Goal: Navigation & Orientation: Understand site structure

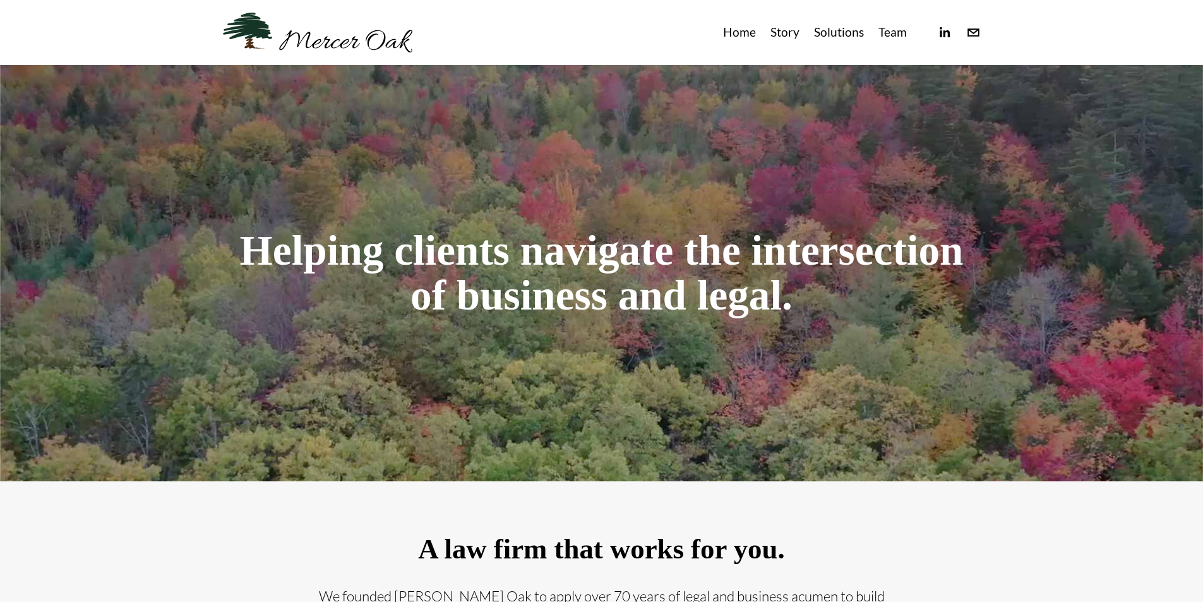
click at [972, 32] on use "info@merceroaklaw.com" at bounding box center [974, 32] width 12 height 8
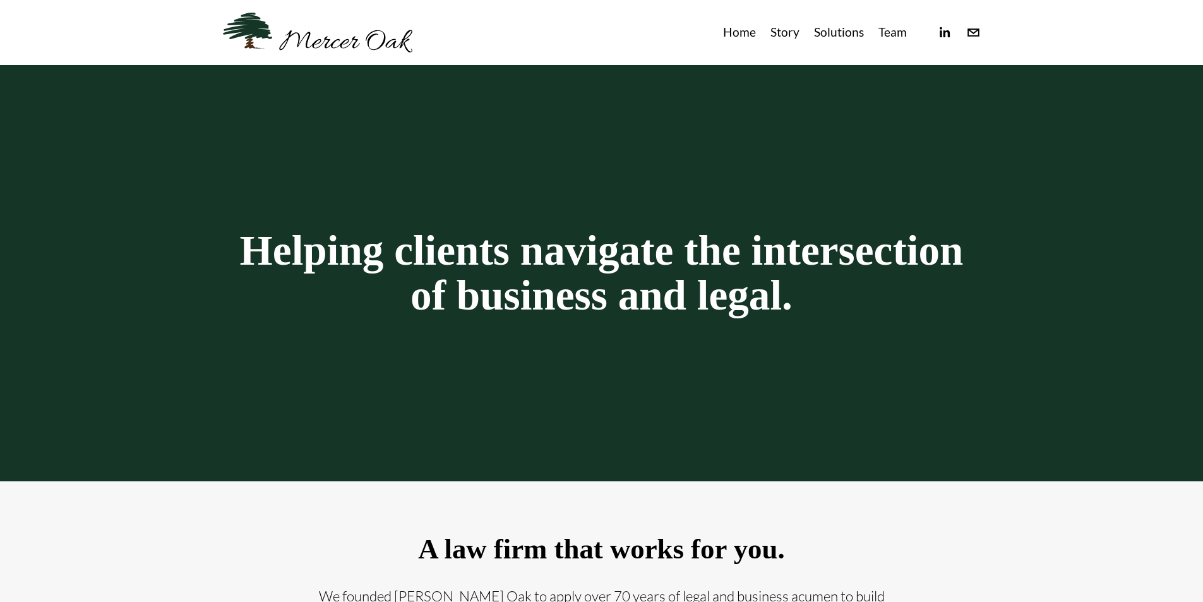
click at [942, 40] on div "Home Story Solutions Team" at bounding box center [602, 33] width 758 height 40
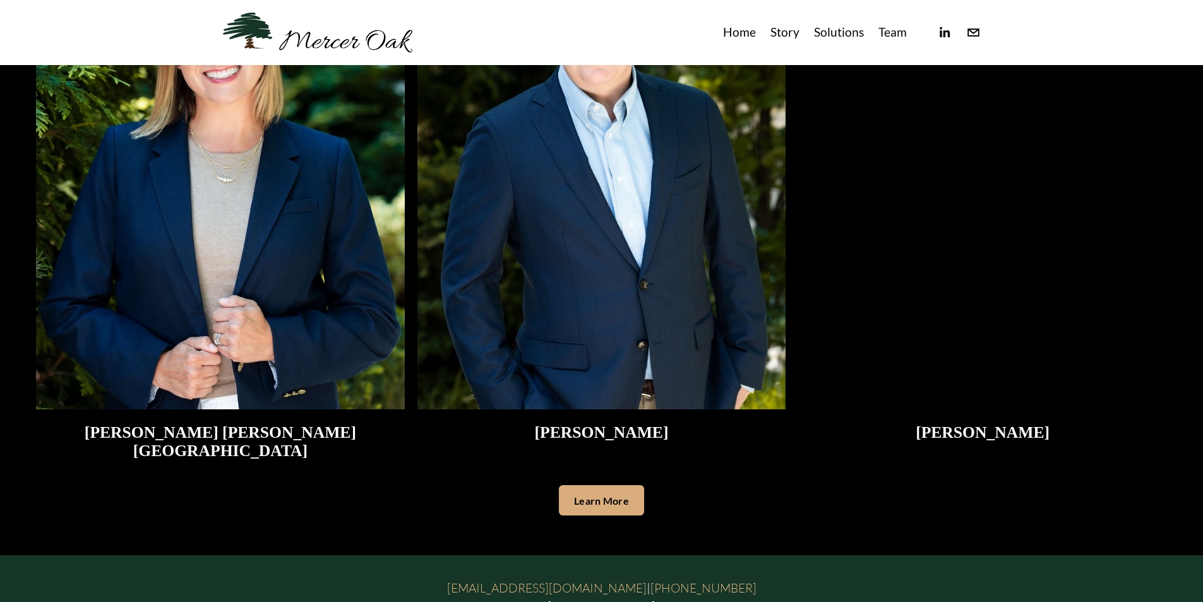
scroll to position [3390, 0]
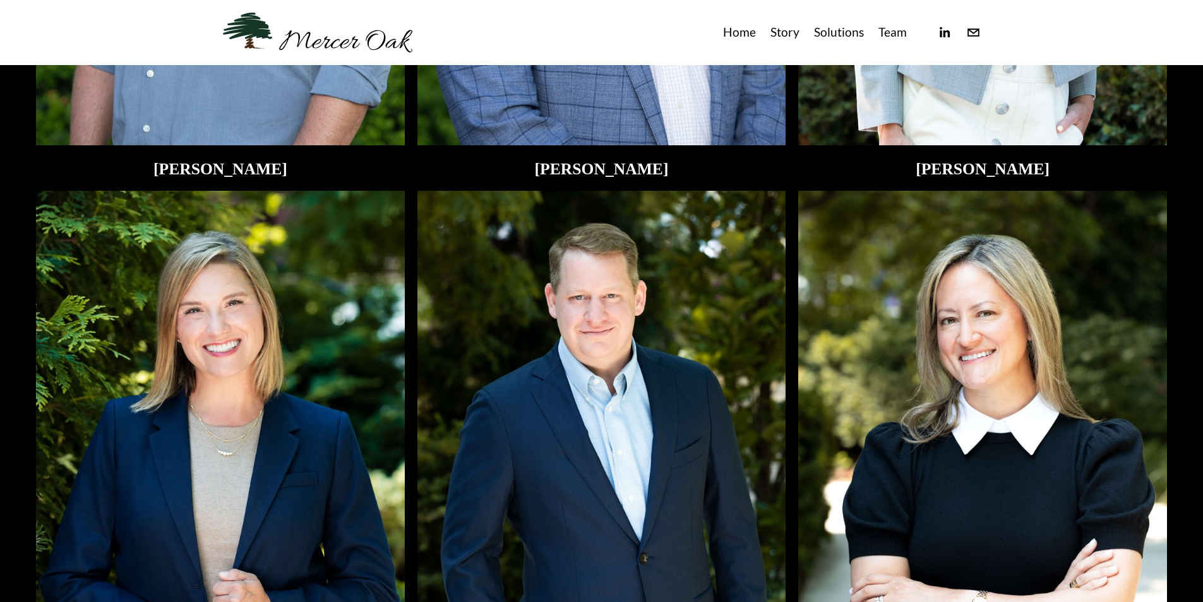
drag, startPoint x: 424, startPoint y: 505, endPoint x: 428, endPoint y: 383, distance: 122.6
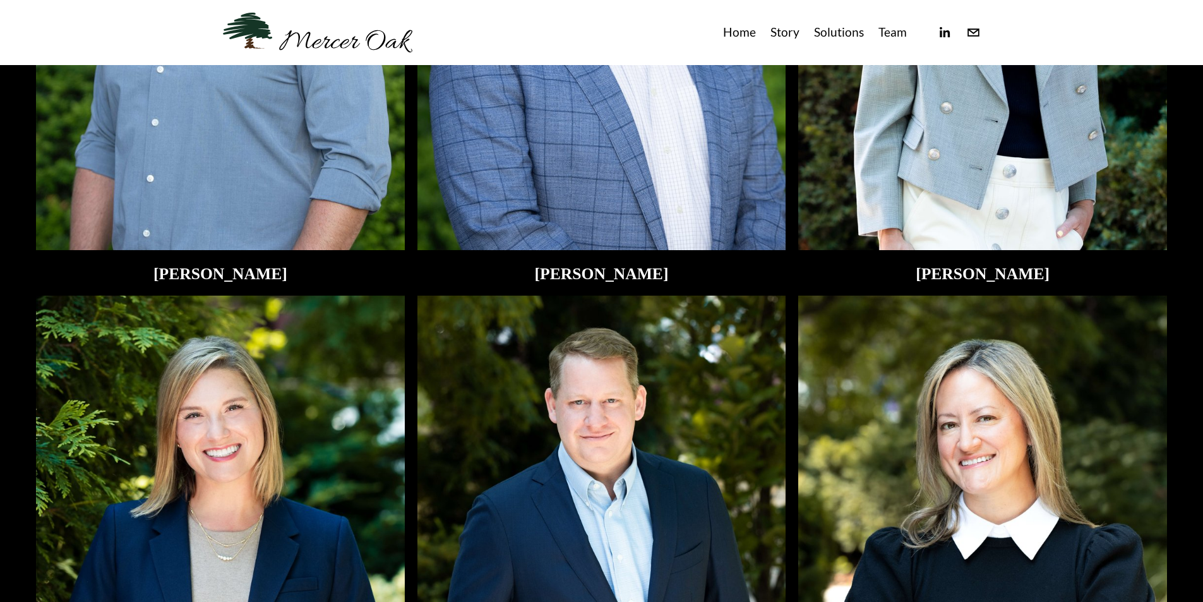
click at [768, 33] on nav "Home Story Solutions Team" at bounding box center [815, 32] width 184 height 21
click at [786, 34] on link "Story" at bounding box center [784, 32] width 29 height 21
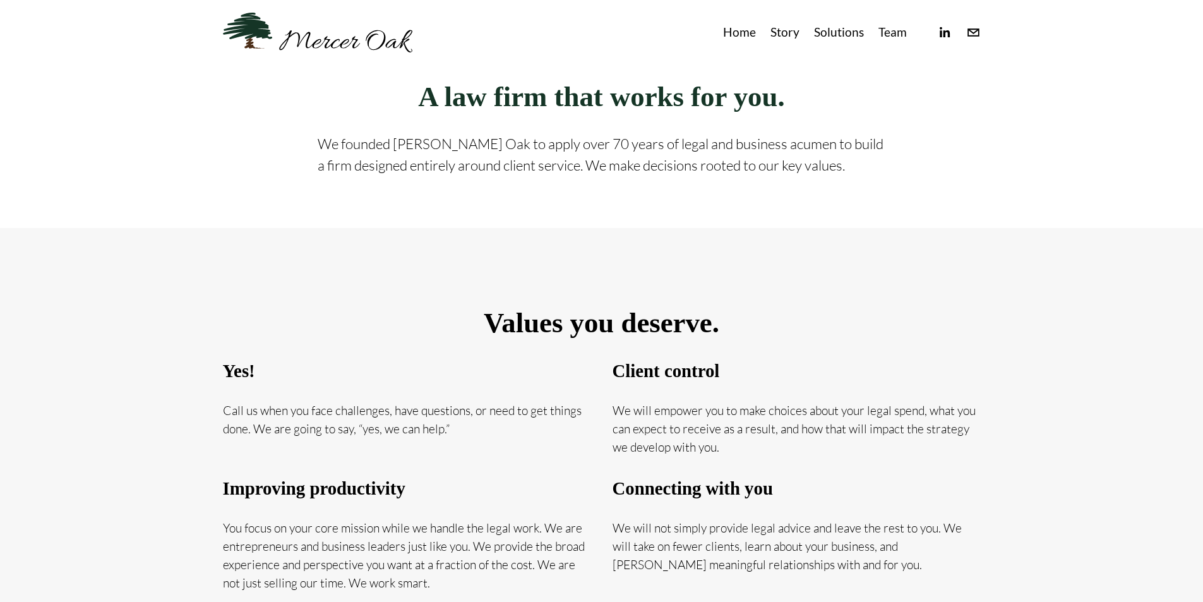
scroll to position [43, 0]
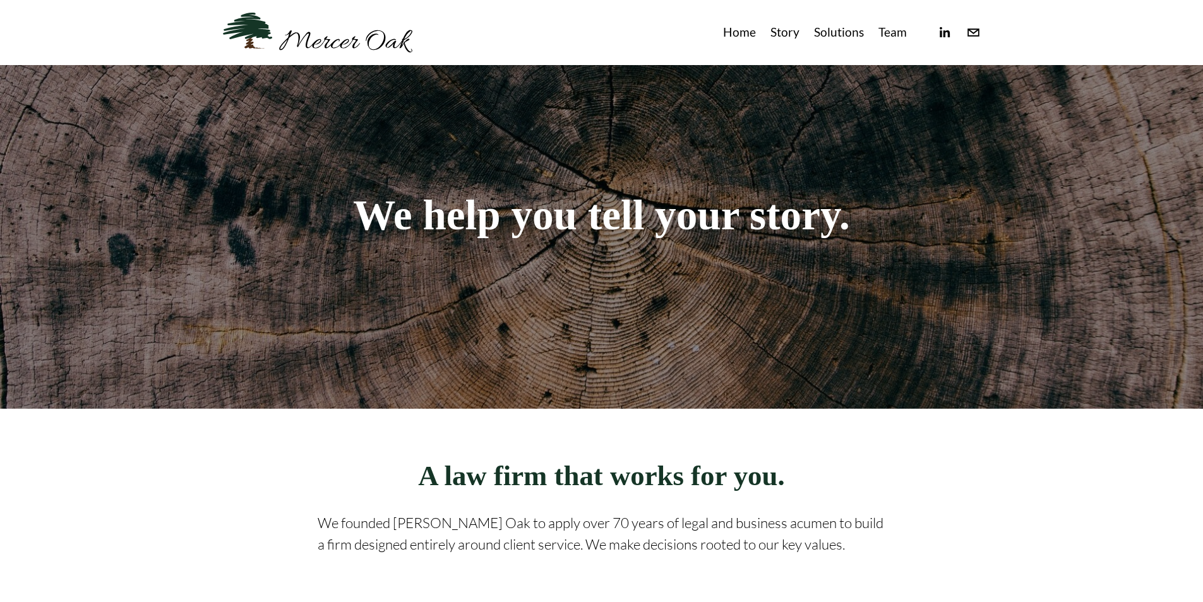
click at [854, 25] on link "Solutions" at bounding box center [839, 32] width 50 height 21
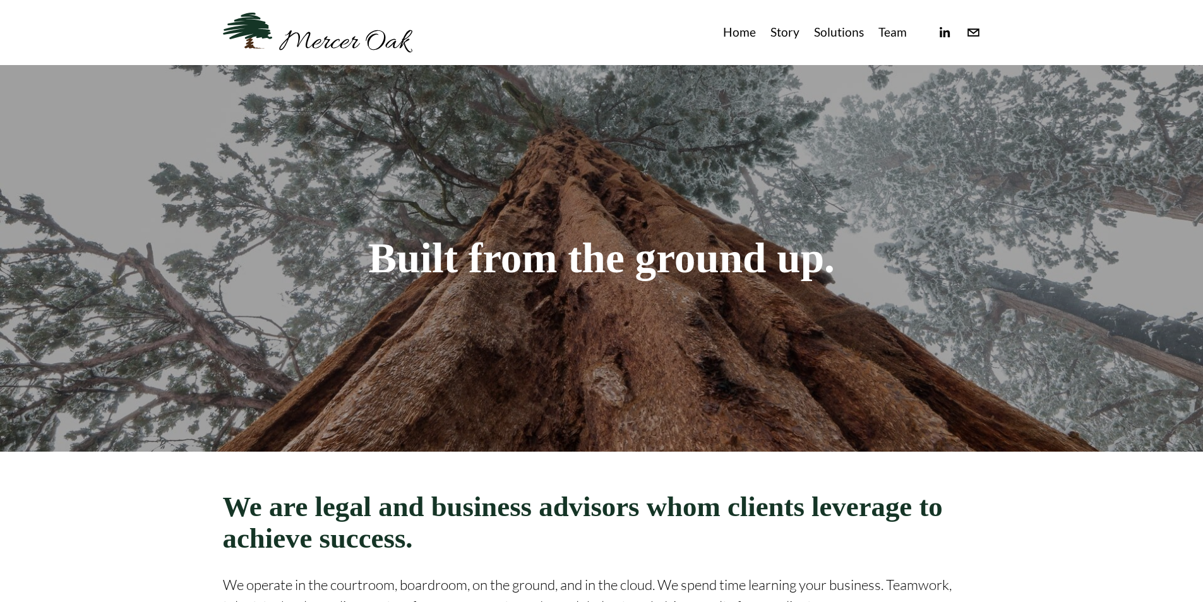
click at [890, 26] on link "Team" at bounding box center [892, 32] width 28 height 21
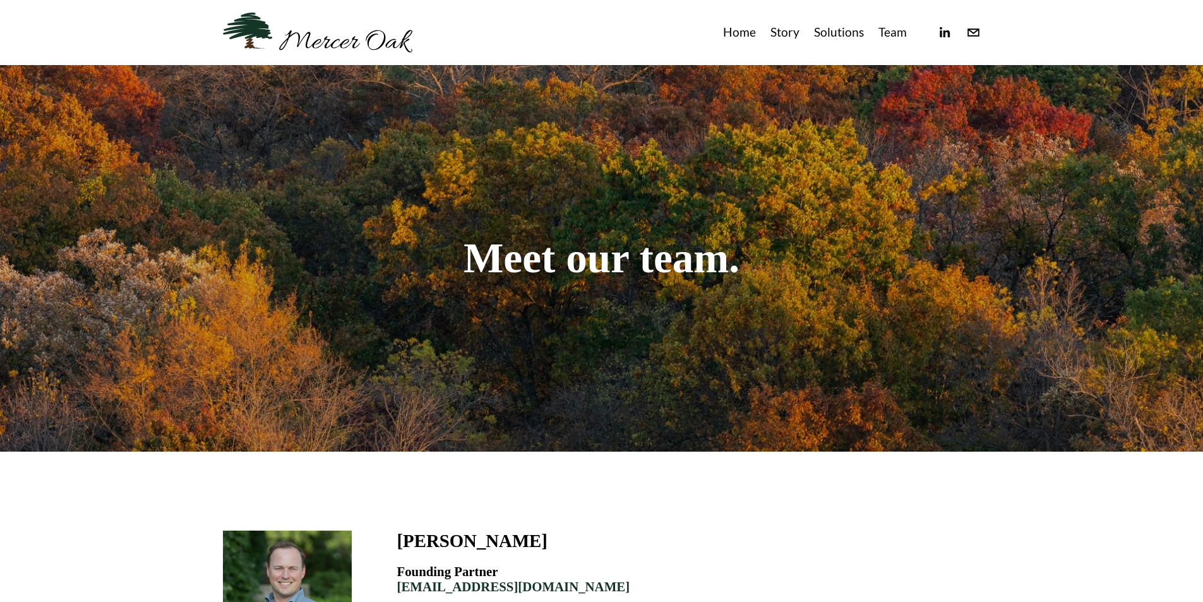
click at [735, 25] on link "Home" at bounding box center [739, 32] width 33 height 21
